Goal: Information Seeking & Learning: Learn about a topic

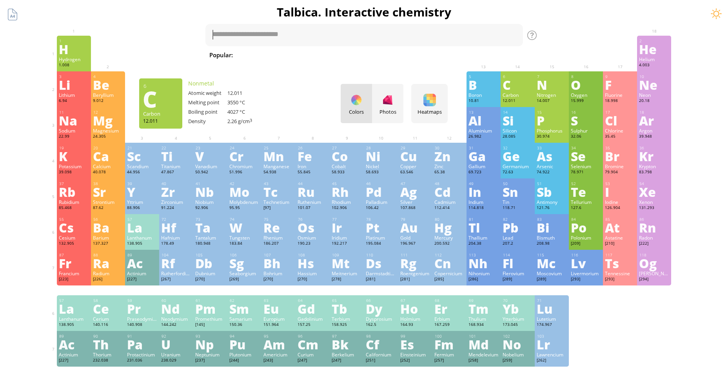
click at [521, 87] on div "C" at bounding box center [518, 84] width 30 height 13
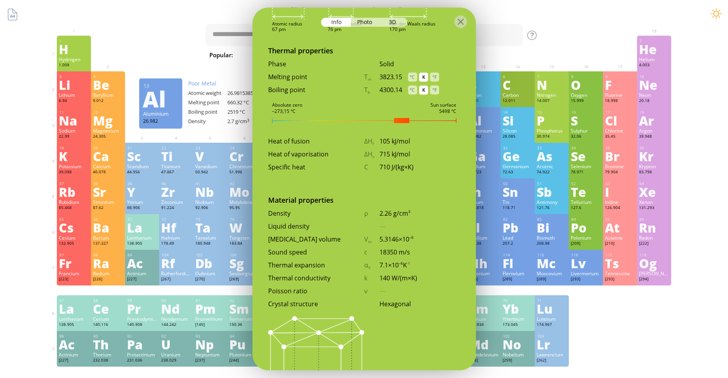
scroll to position [887, 0]
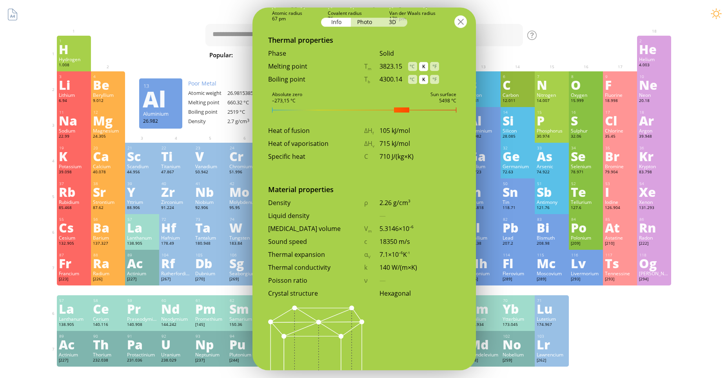
click at [464, 18] on div at bounding box center [460, 21] width 13 height 13
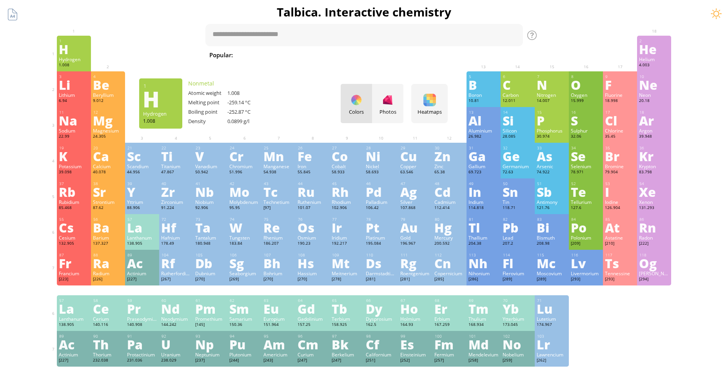
click at [70, 54] on div "H" at bounding box center [74, 49] width 30 height 13
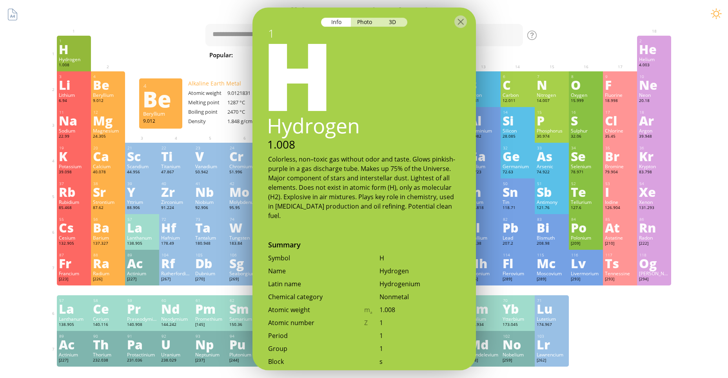
scroll to position [0, 0]
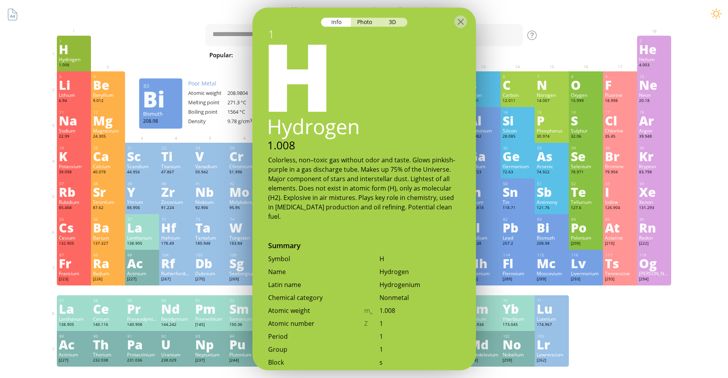
click at [556, 241] on div "208.98" at bounding box center [552, 244] width 30 height 6
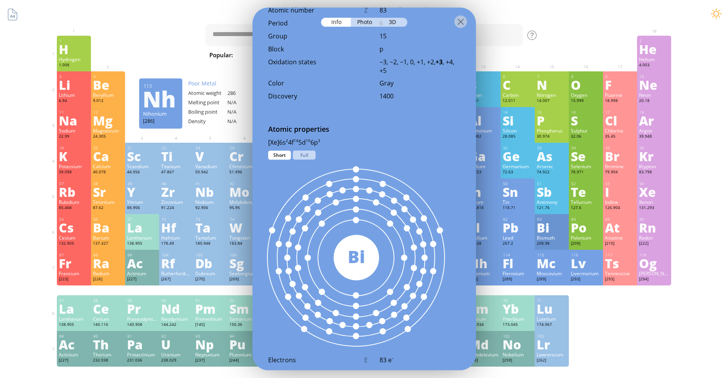
scroll to position [361, 0]
click at [554, 345] on div "Lr" at bounding box center [552, 344] width 30 height 13
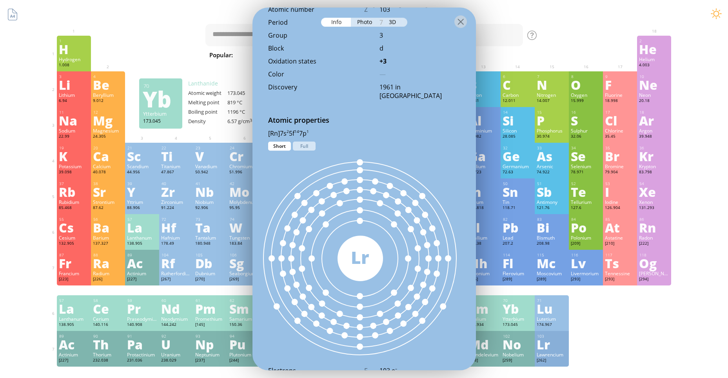
click at [516, 315] on div "Yb" at bounding box center [518, 308] width 30 height 13
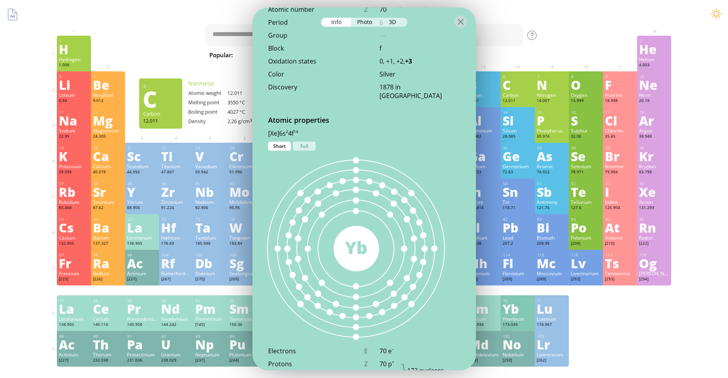
click at [512, 96] on div "Carbon" at bounding box center [518, 95] width 30 height 6
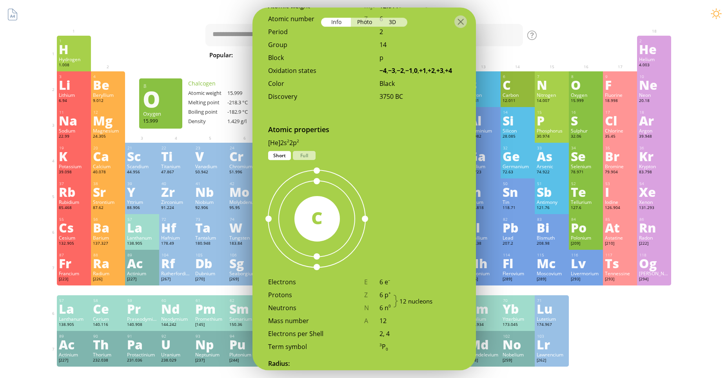
click at [588, 83] on div "O" at bounding box center [586, 84] width 30 height 13
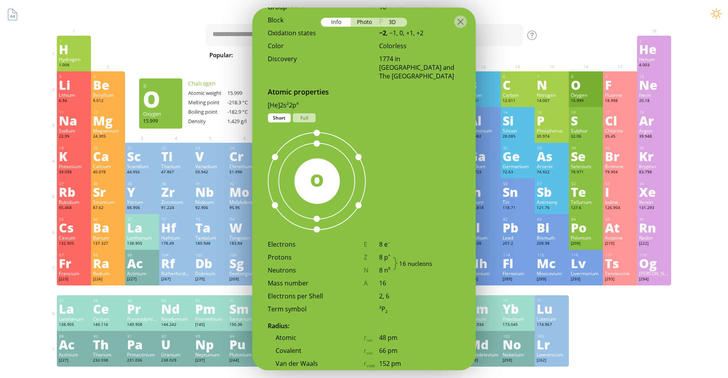
scroll to position [342, 0]
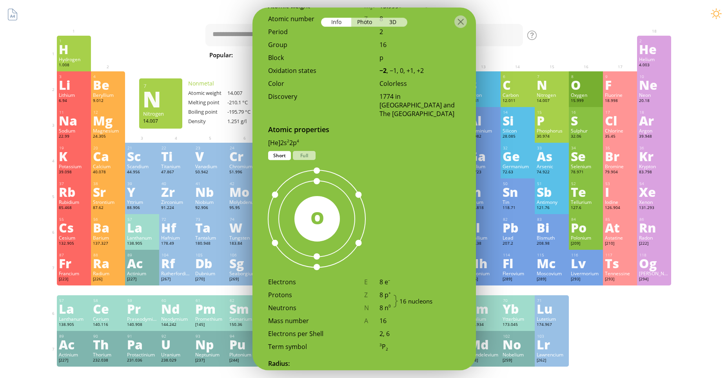
click at [548, 94] on div "Nitrogen" at bounding box center [552, 95] width 30 height 6
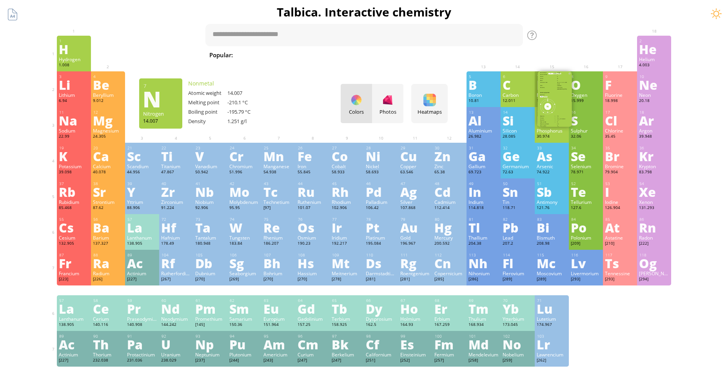
scroll to position [352, 0]
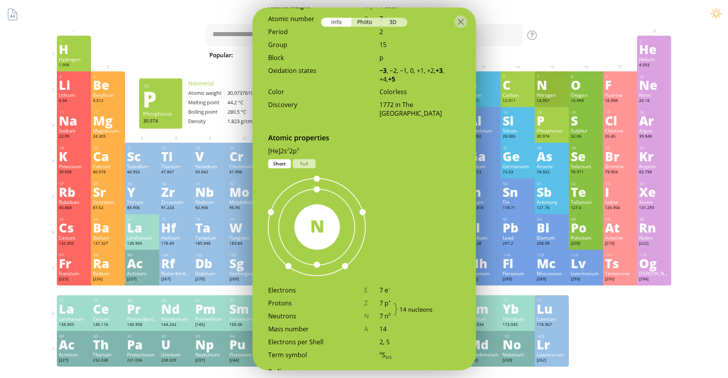
click at [557, 124] on div "P" at bounding box center [552, 120] width 30 height 13
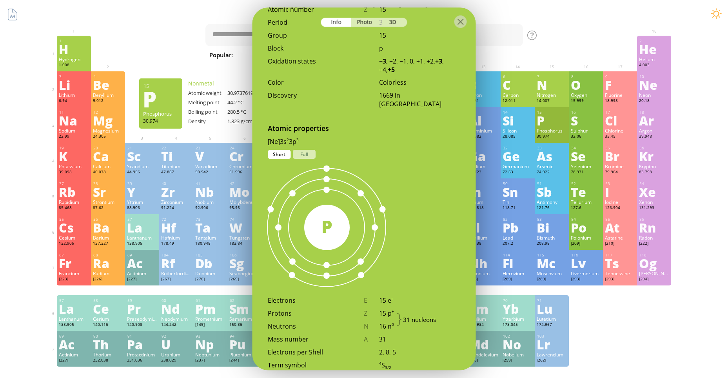
scroll to position [342, 0]
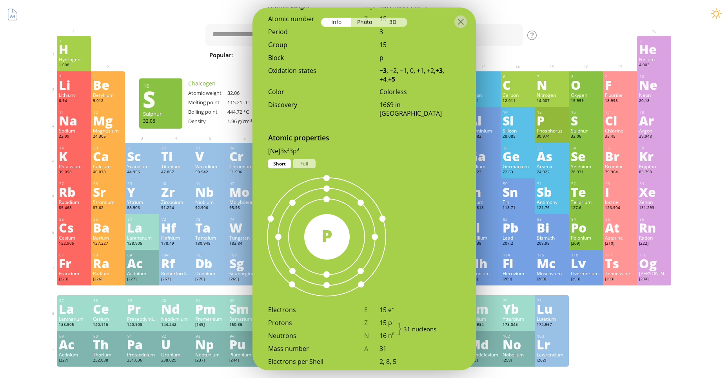
click at [589, 127] on div "16 S Sulphur 32.06 −2, −1, 0, +1, +2, +3, +4, +5, +6 −2, −1, 0, +1, +2, +3, +4,…" at bounding box center [586, 125] width 34 height 36
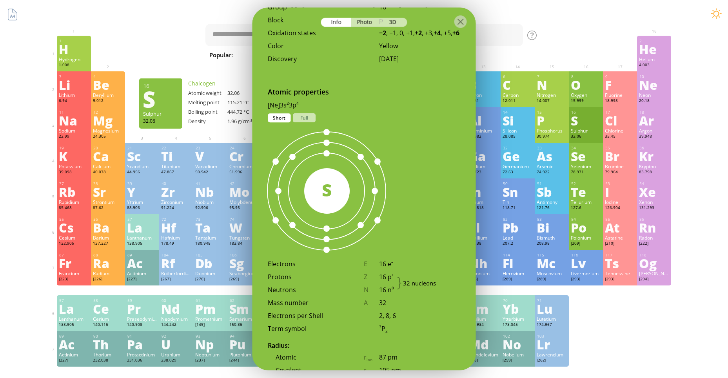
scroll to position [314, 0]
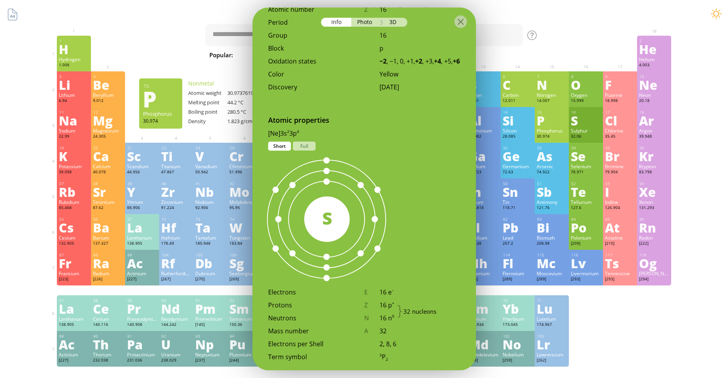
click at [562, 130] on div "Phosphorus" at bounding box center [552, 130] width 30 height 6
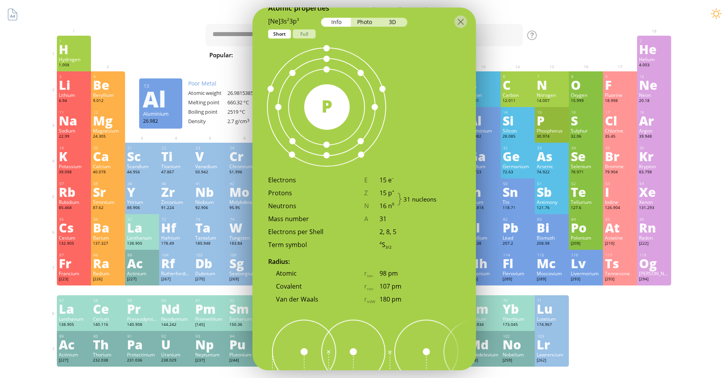
scroll to position [472, 0]
click at [509, 86] on div "C" at bounding box center [518, 84] width 30 height 13
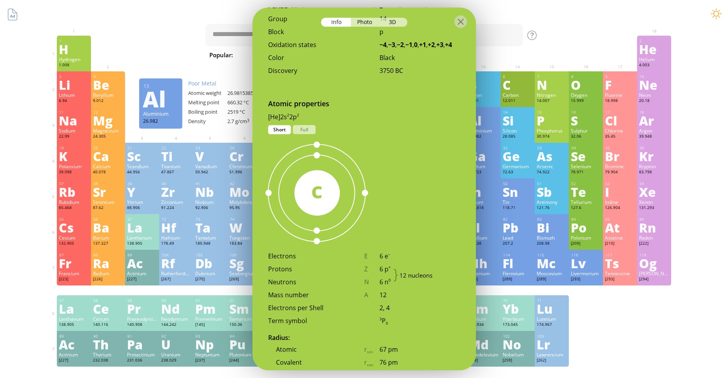
scroll to position [368, 0]
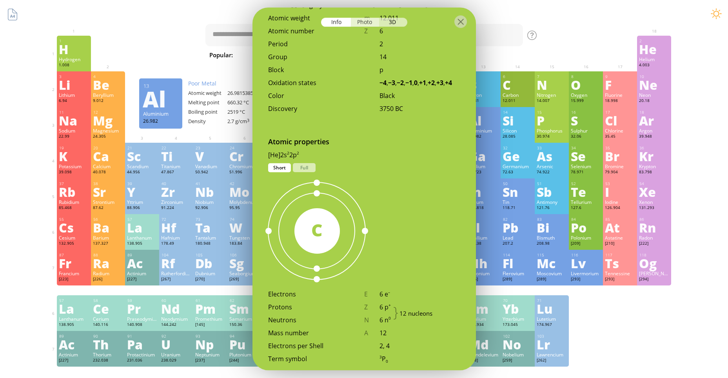
click at [369, 25] on div "Photo" at bounding box center [365, 22] width 28 height 9
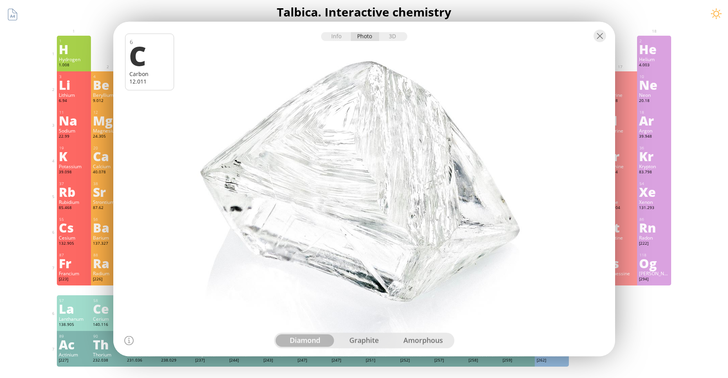
click at [364, 340] on div "graphite" at bounding box center [363, 340] width 59 height 13
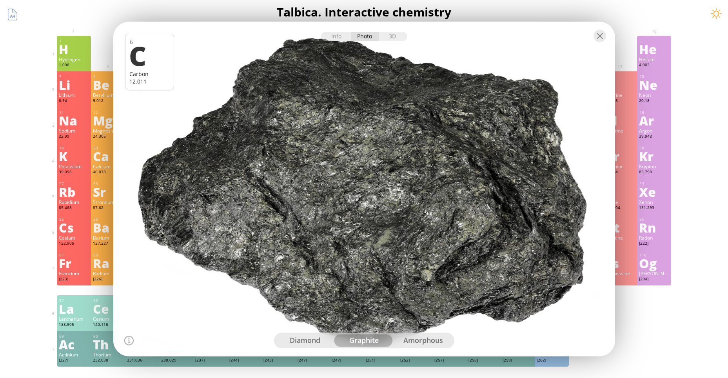
click at [418, 343] on div "amorphous" at bounding box center [423, 340] width 59 height 13
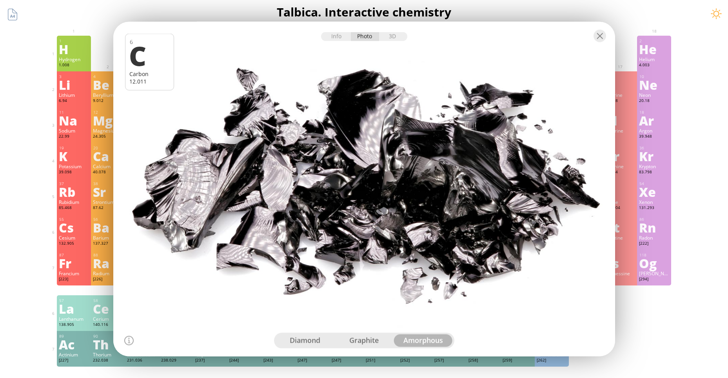
click at [310, 340] on div "diamond" at bounding box center [305, 340] width 59 height 13
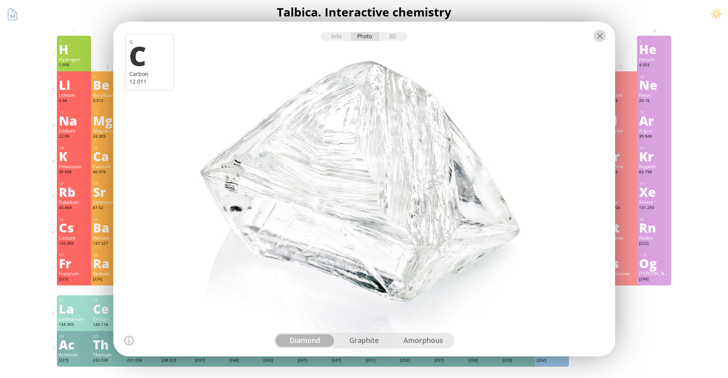
click at [600, 35] on div at bounding box center [600, 36] width 13 height 13
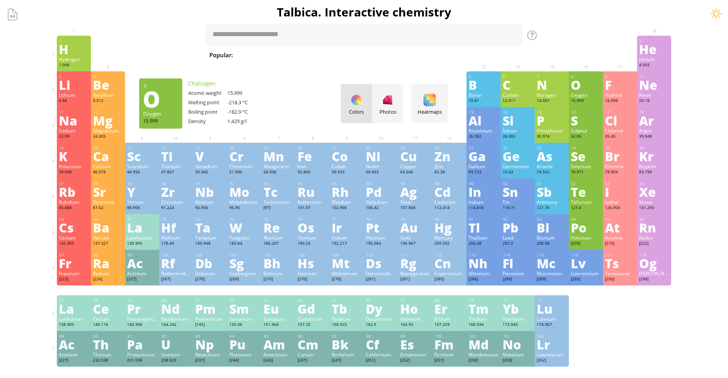
click at [585, 87] on div "O" at bounding box center [586, 84] width 30 height 13
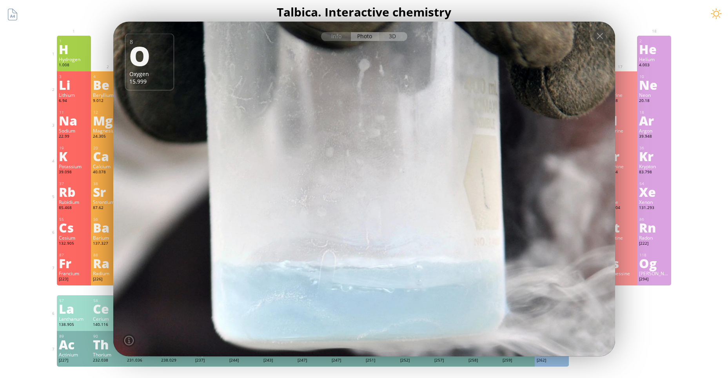
click at [390, 36] on div "3D" at bounding box center [393, 36] width 28 height 9
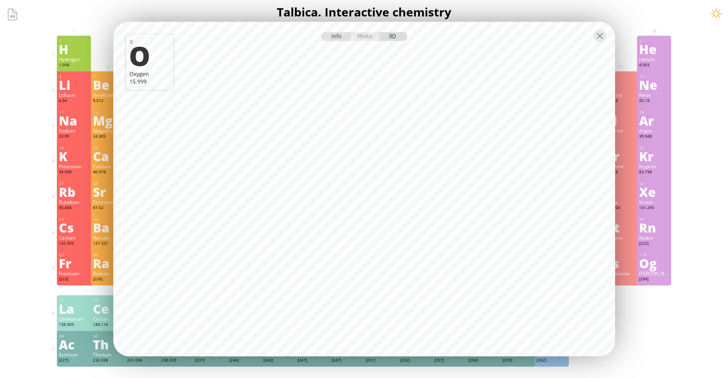
click at [340, 37] on div "Info" at bounding box center [336, 36] width 30 height 9
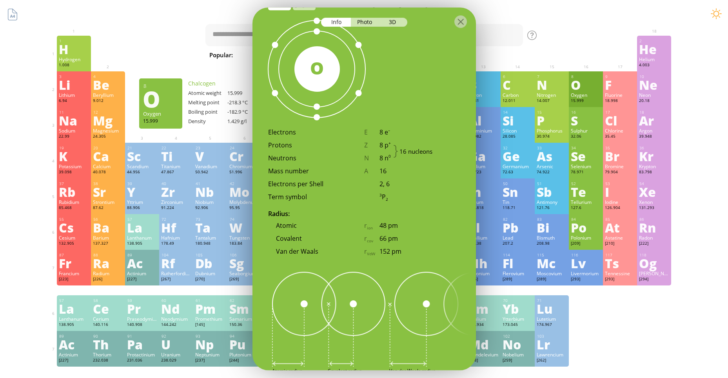
scroll to position [494, 0]
